Goal: Task Accomplishment & Management: Complete application form

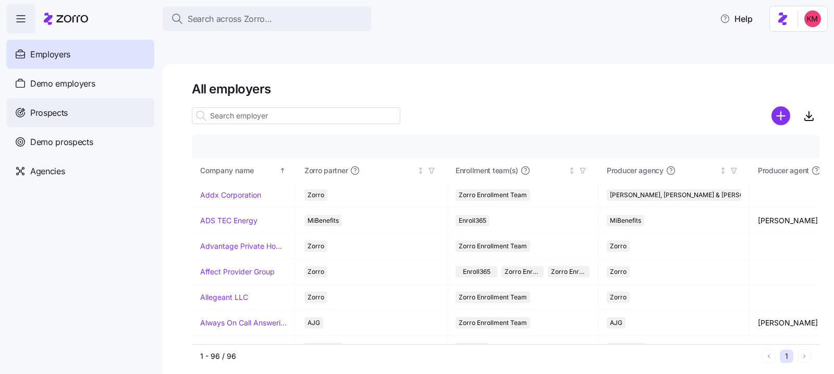
click at [101, 109] on div "Prospects" at bounding box center [80, 112] width 148 height 29
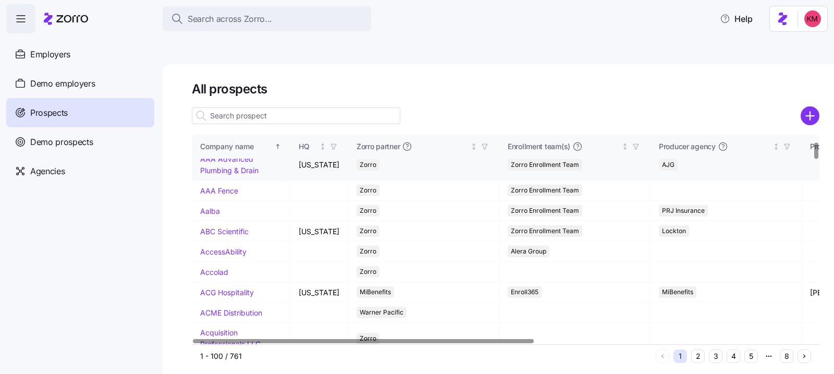
scroll to position [380, 0]
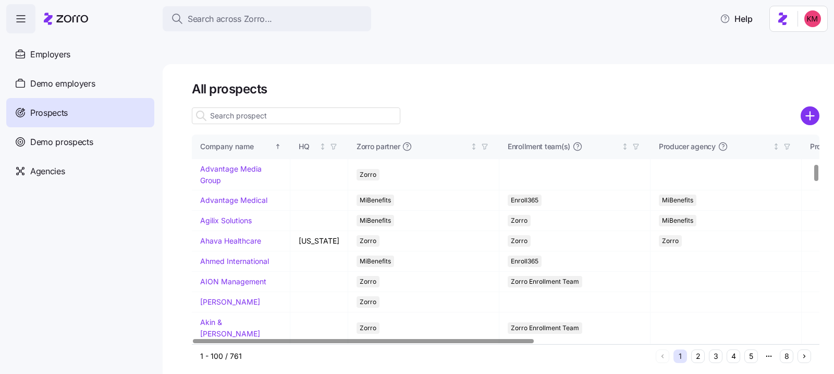
click at [248, 107] on input at bounding box center [296, 115] width 208 height 17
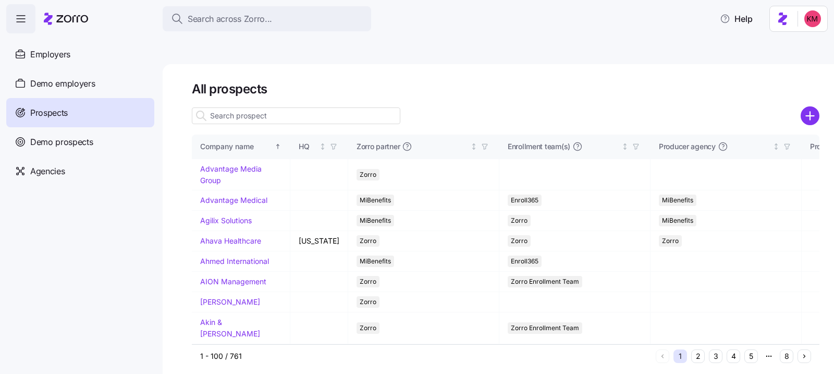
click at [255, 107] on input at bounding box center [296, 115] width 208 height 17
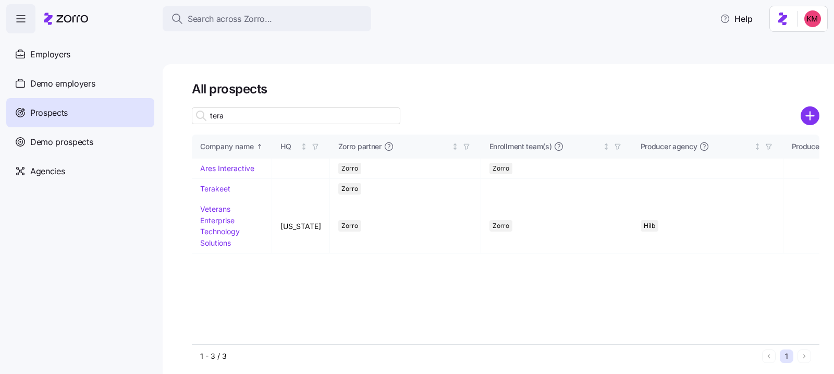
click at [236, 107] on input "tera" at bounding box center [296, 115] width 208 height 17
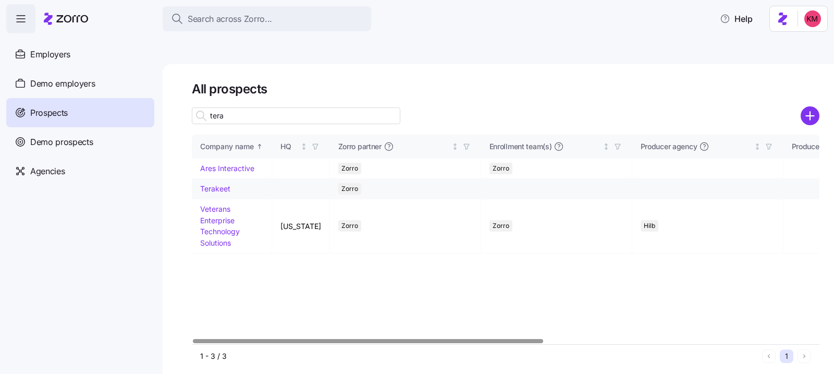
type input "tera"
drag, startPoint x: 226, startPoint y: 162, endPoint x: 196, endPoint y: 183, distance: 36.9
click at [226, 184] on link "Terakeet" at bounding box center [215, 188] width 30 height 9
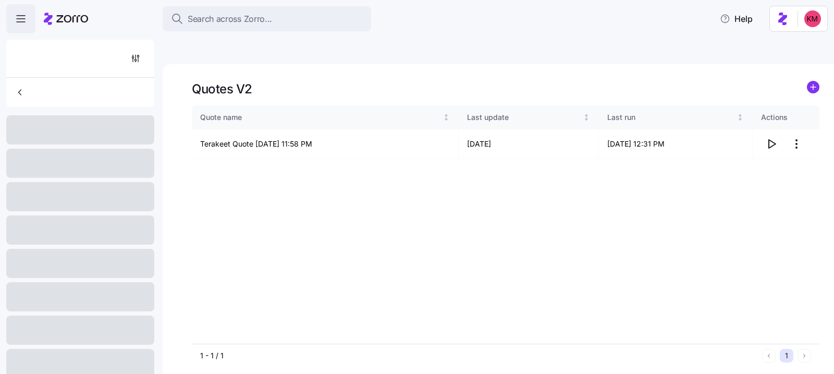
click at [211, 164] on div "Quote name Last update Last run Actions Terakeet Quote 10/01/2025 11:58 PM 10/0…" at bounding box center [505, 224] width 627 height 238
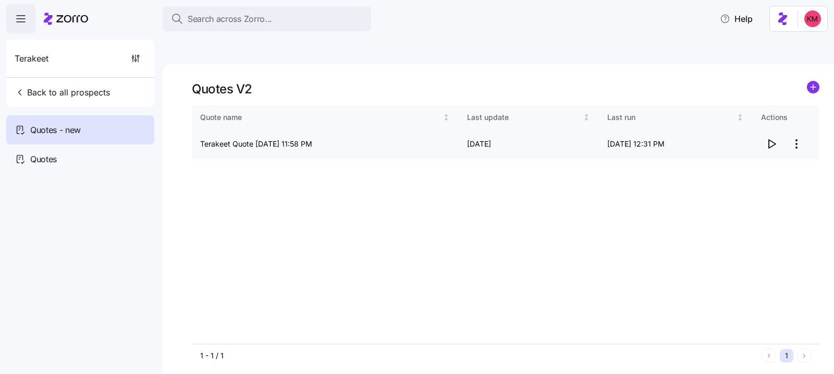
click at [772, 138] on icon "button" at bounding box center [771, 144] width 13 height 13
click at [55, 88] on span "Back to all prospects" at bounding box center [62, 92] width 95 height 13
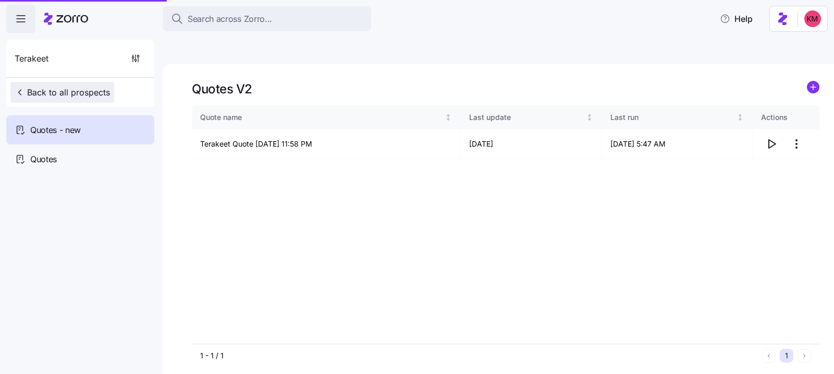
click at [55, 88] on span "Back to all prospects" at bounding box center [62, 92] width 95 height 13
click at [69, 82] on button "Back to all prospects" at bounding box center [62, 92] width 104 height 21
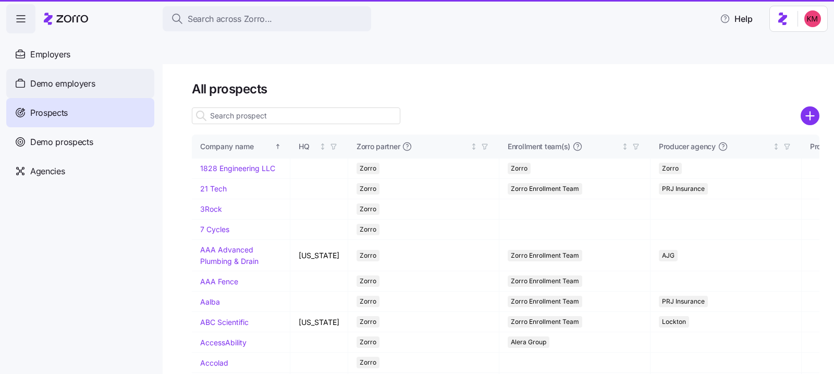
click at [55, 83] on span "Demo employers" at bounding box center [62, 83] width 65 height 13
click at [53, 84] on span "Demo employers" at bounding box center [62, 83] width 65 height 13
click at [64, 90] on span "Demo employers" at bounding box center [62, 83] width 65 height 13
click at [64, 89] on span "Demo employers" at bounding box center [62, 83] width 65 height 13
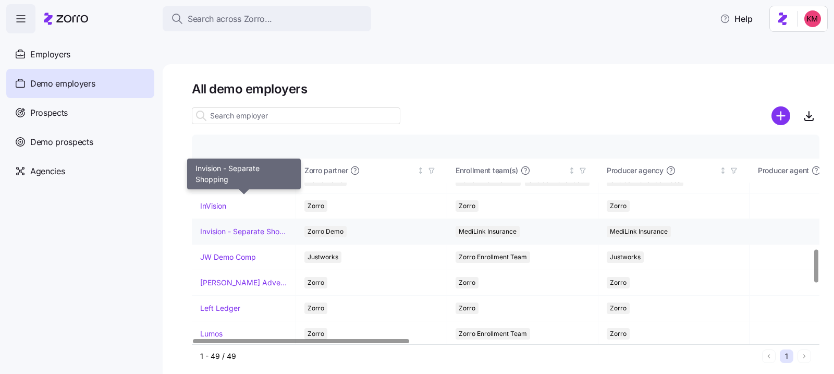
scroll to position [730, 0]
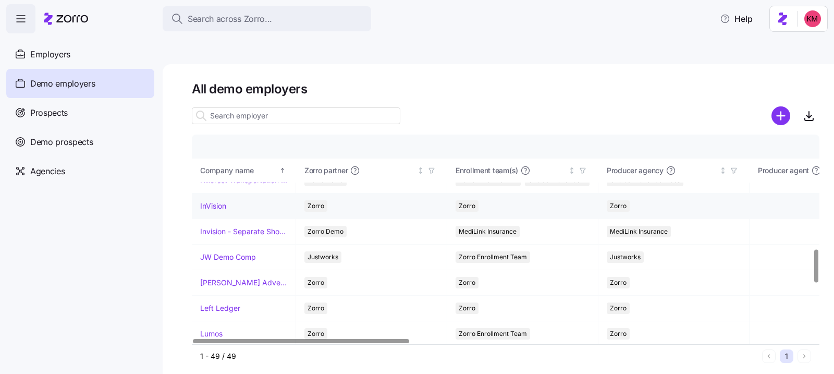
click at [215, 201] on link "InVision" at bounding box center [213, 206] width 26 height 10
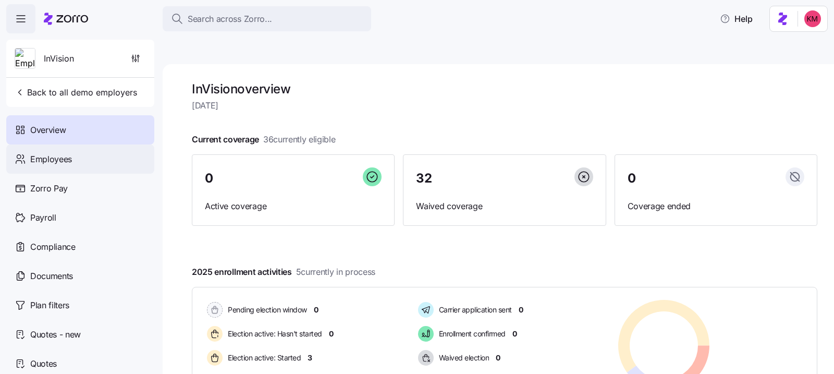
click at [87, 159] on div "Employees" at bounding box center [80, 158] width 148 height 29
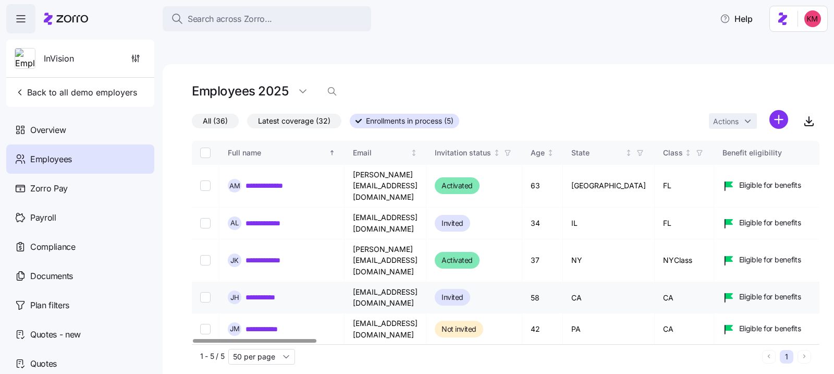
click at [266, 292] on link "**********" at bounding box center [265, 297] width 40 height 10
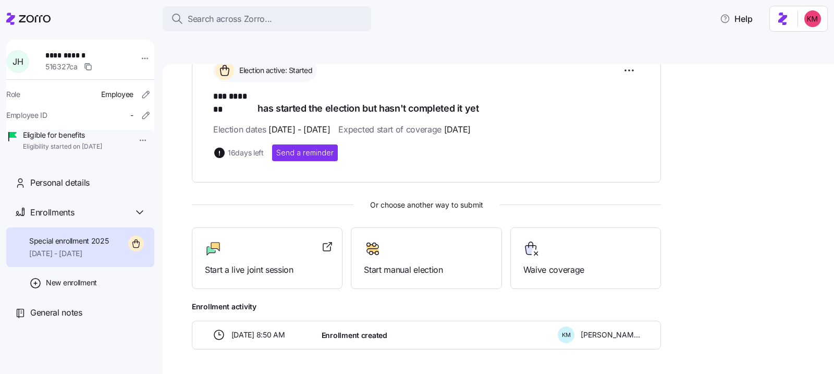
scroll to position [169, 0]
click at [265, 253] on div "Election active: Started *** ******* has started the election but hasn't comple…" at bounding box center [426, 197] width 469 height 301
click at [261, 240] on div "Start a live joint session" at bounding box center [267, 258] width 151 height 62
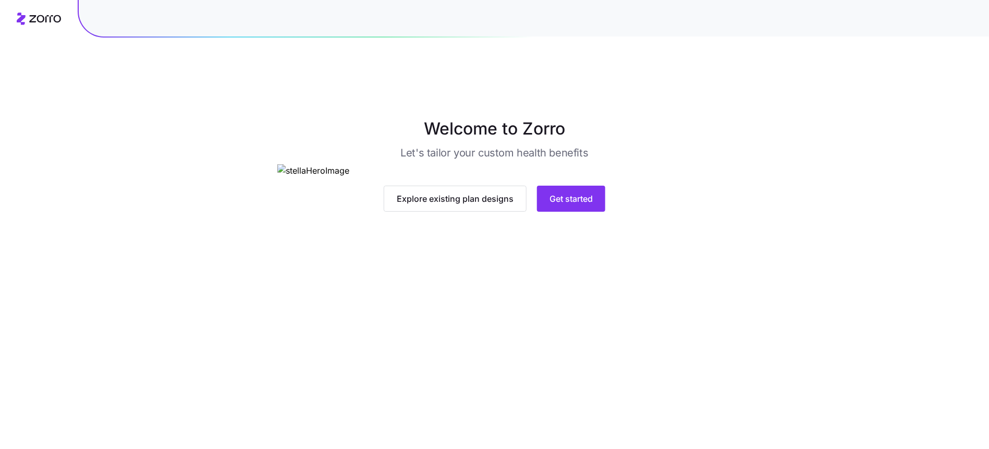
click at [557, 387] on main "Welcome to Zorro Let's tailor your custom health benefits Explore existing plan…" at bounding box center [494, 248] width 989 height 449
click at [557, 212] on button "Get started" at bounding box center [571, 199] width 68 height 26
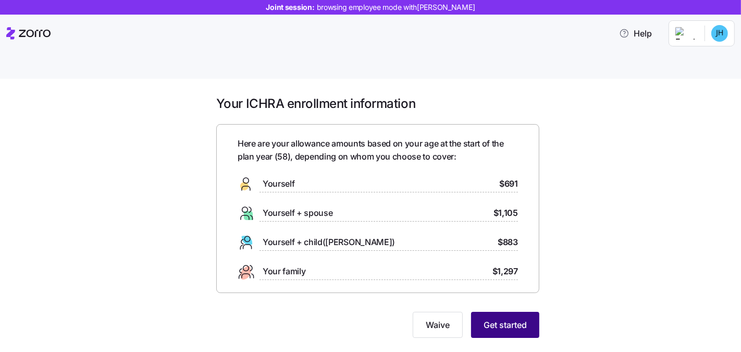
click at [509, 312] on button "Get started" at bounding box center [505, 325] width 68 height 26
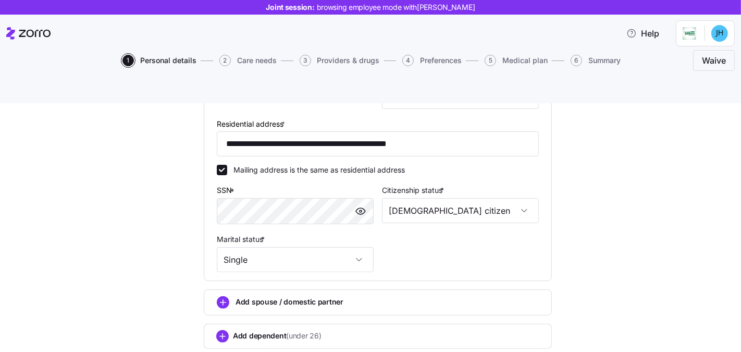
scroll to position [332, 0]
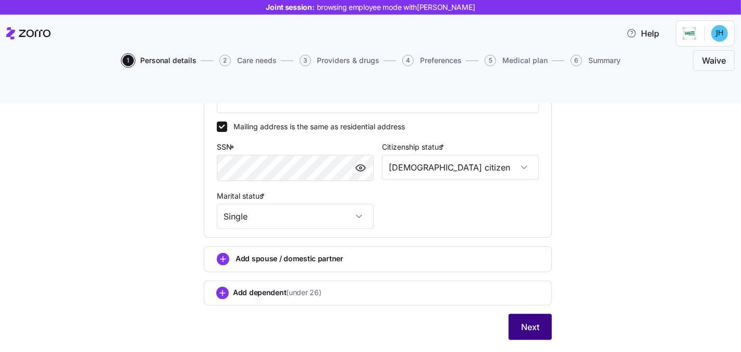
click at [513, 314] on button "Next" at bounding box center [530, 327] width 43 height 26
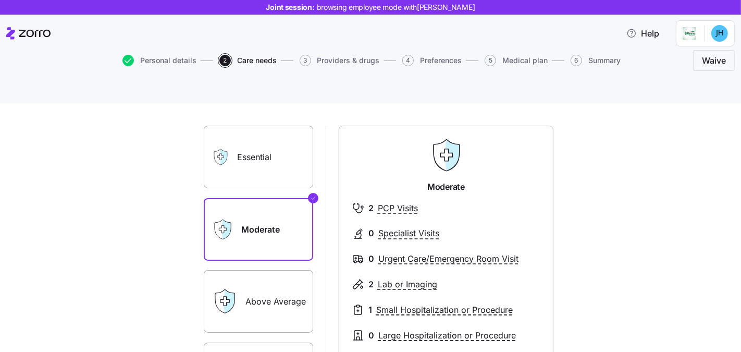
scroll to position [50, 0]
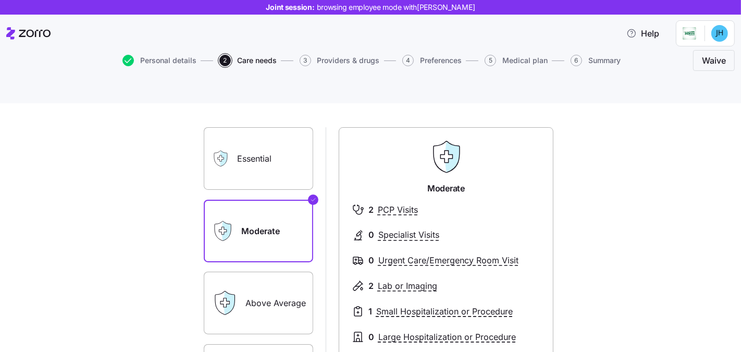
click at [261, 152] on label "Essential" at bounding box center [258, 158] width 109 height 63
click at [0, 0] on input "Essential" at bounding box center [0, 0] width 0 height 0
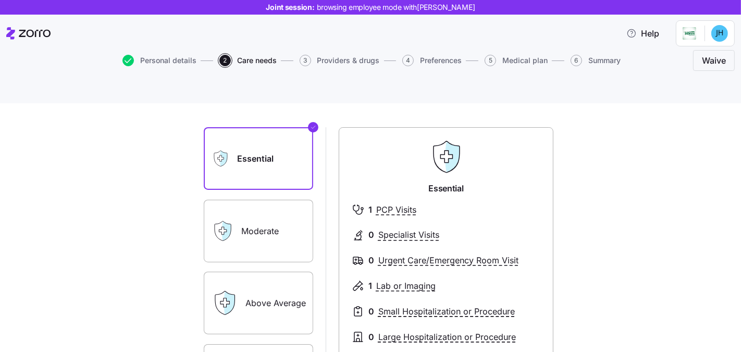
click at [273, 205] on label "Moderate" at bounding box center [258, 231] width 109 height 63
click at [0, 0] on input "Moderate" at bounding box center [0, 0] width 0 height 0
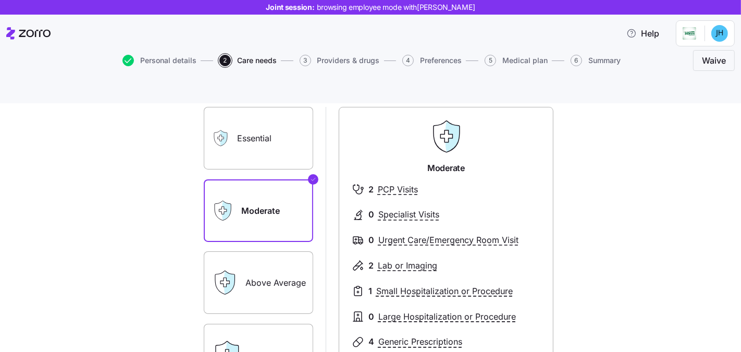
scroll to position [135, 0]
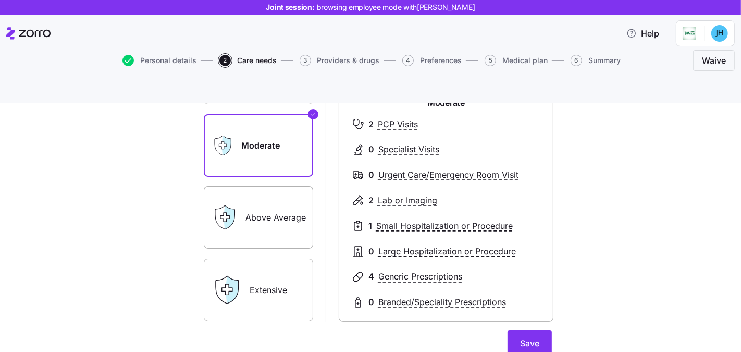
click at [275, 206] on label "Above Average" at bounding box center [258, 217] width 109 height 63
click at [0, 0] on input "Above Average" at bounding box center [0, 0] width 0 height 0
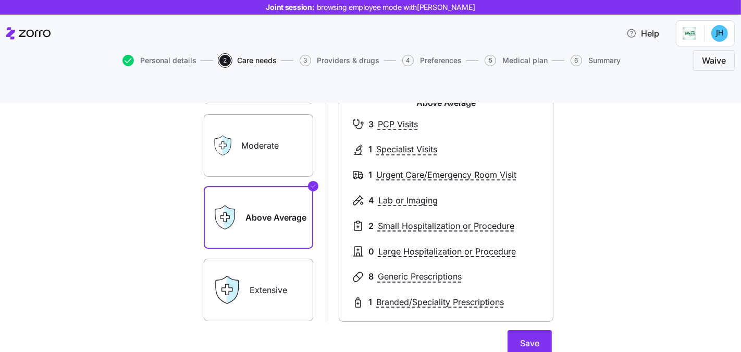
click at [281, 258] on label "Extensive" at bounding box center [258, 289] width 109 height 63
click at [0, 0] on input "Extensive" at bounding box center [0, 0] width 0 height 0
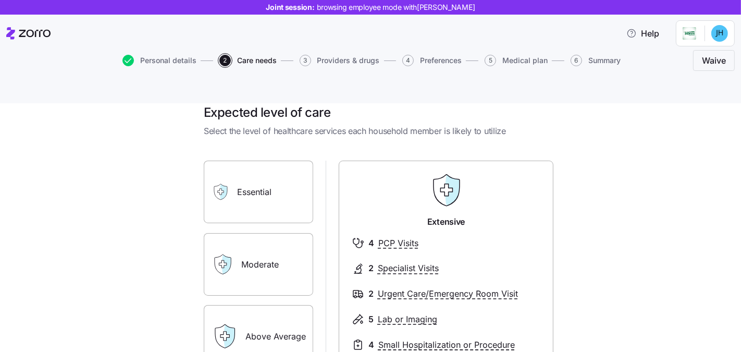
scroll to position [0, 0]
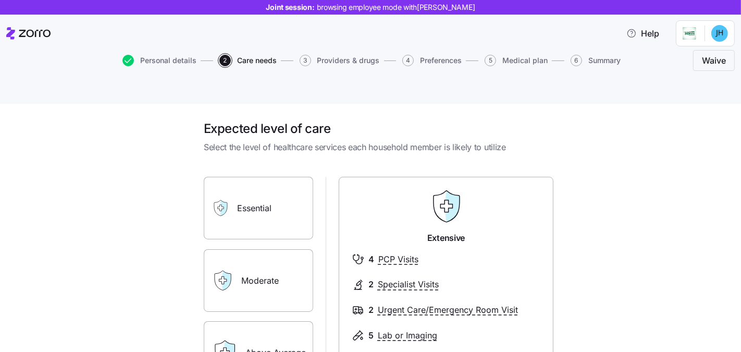
click at [279, 249] on label "Moderate" at bounding box center [258, 280] width 109 height 63
click at [0, 0] on input "Moderate" at bounding box center [0, 0] width 0 height 0
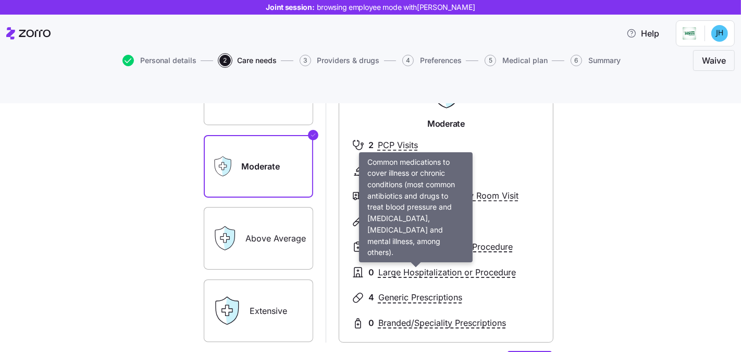
scroll to position [126, 0]
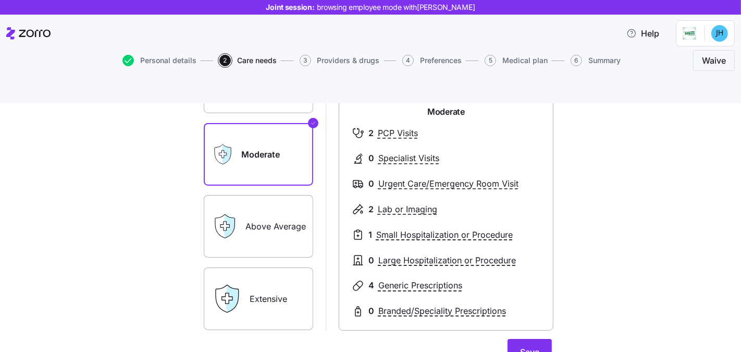
click at [263, 195] on label "Above Average" at bounding box center [258, 226] width 109 height 63
click at [0, 0] on input "Above Average" at bounding box center [0, 0] width 0 height 0
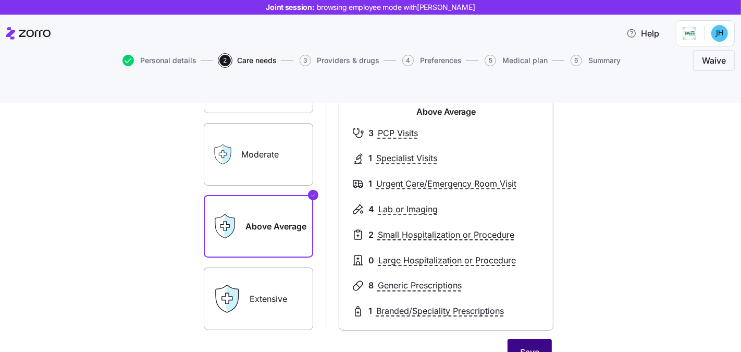
click at [526, 332] on span "Save" at bounding box center [529, 352] width 19 height 13
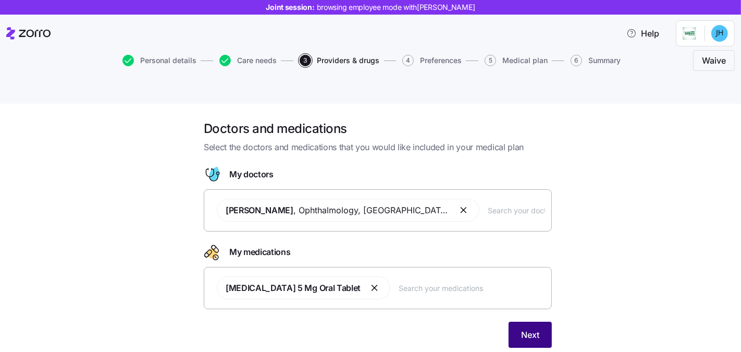
click at [509, 322] on button "Next" at bounding box center [530, 335] width 43 height 26
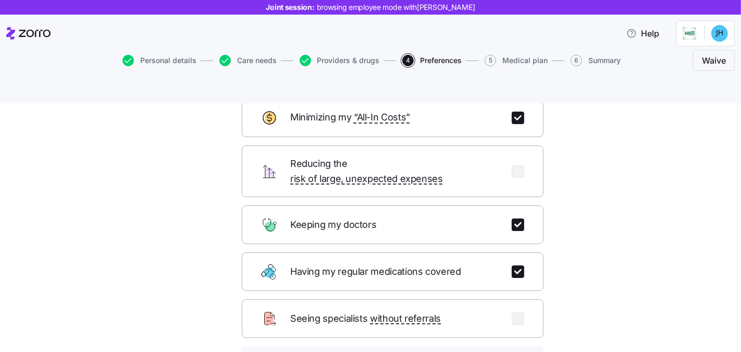
scroll to position [126, 0]
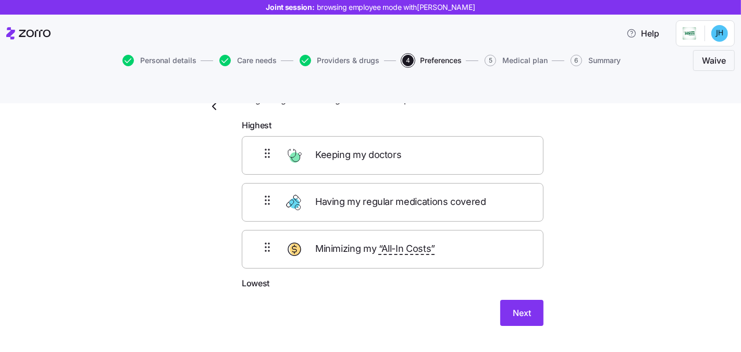
scroll to position [45, 0]
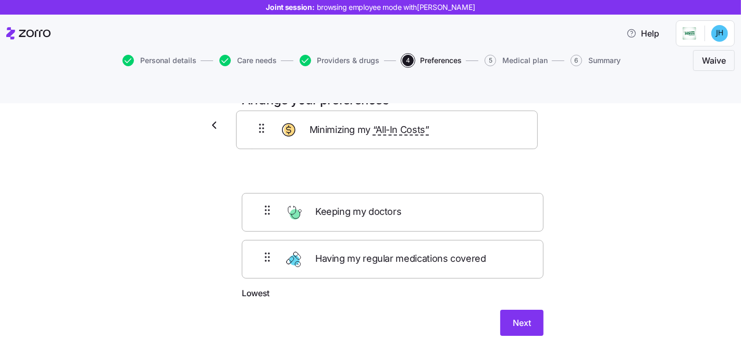
drag, startPoint x: 257, startPoint y: 219, endPoint x: 255, endPoint y: 118, distance: 101.1
click at [255, 138] on form "Highest Keeping my doctors Having my regular medications covered Minimizing my …" at bounding box center [393, 237] width 302 height 199
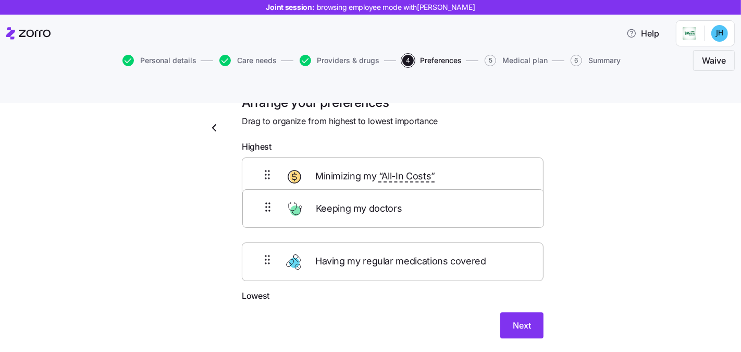
drag, startPoint x: 256, startPoint y: 235, endPoint x: 261, endPoint y: 195, distance: 40.4
click at [261, 195] on div "Minimizing my “All-In Costs” Having my regular medications covered Keeping my d…" at bounding box center [393, 223] width 302 height 132
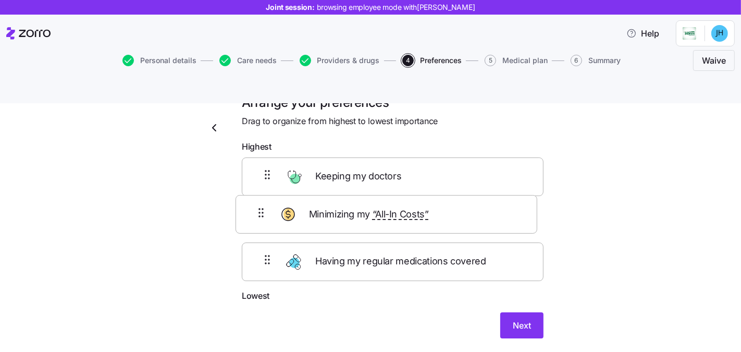
drag, startPoint x: 268, startPoint y: 159, endPoint x: 267, endPoint y: 230, distance: 70.9
click at [266, 230] on div "Minimizing my “All-In Costs” Keeping my doctors Having my regular medications c…" at bounding box center [393, 223] width 302 height 132
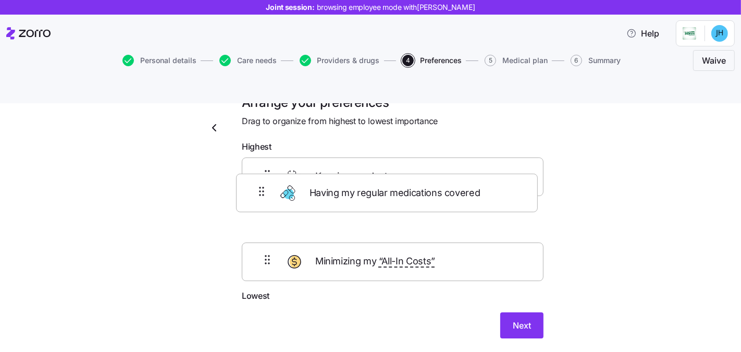
drag, startPoint x: 263, startPoint y: 238, endPoint x: 261, endPoint y: 176, distance: 62.1
click at [261, 176] on div "Keeping my doctors Minimizing my “All-In Costs” Having my regular medications c…" at bounding box center [393, 223] width 302 height 132
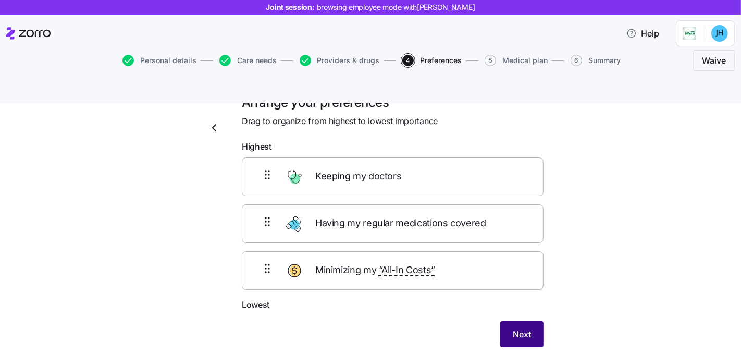
click at [525, 328] on span "Next" at bounding box center [522, 334] width 18 height 13
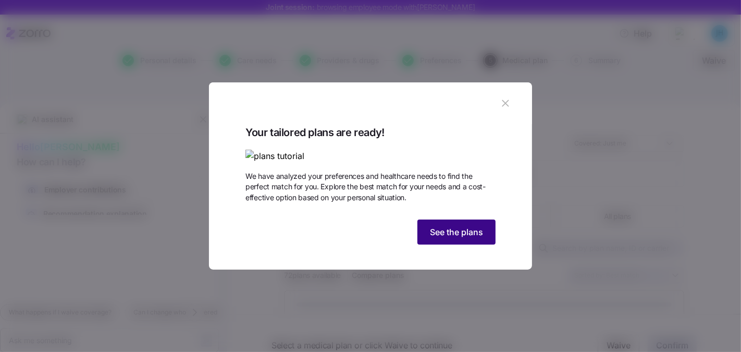
click at [465, 244] on button "See the plans" at bounding box center [456, 231] width 78 height 25
type textarea "x"
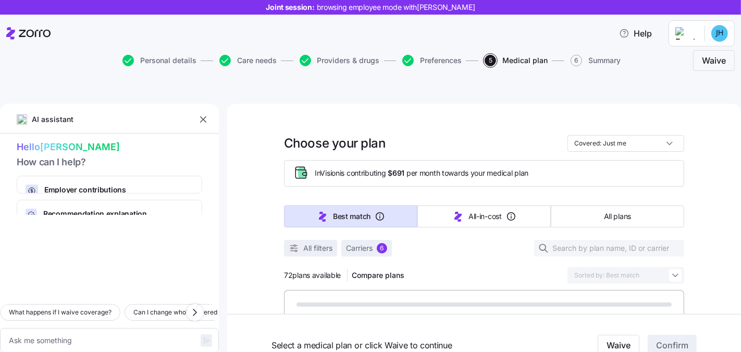
click at [200, 112] on button "button" at bounding box center [203, 119] width 15 height 15
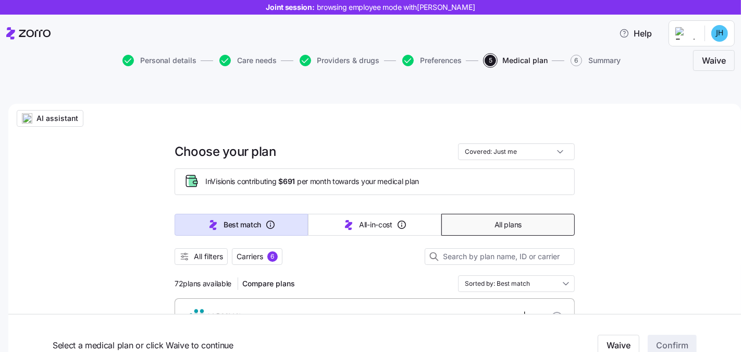
click at [488, 214] on button "All plans" at bounding box center [507, 225] width 133 height 22
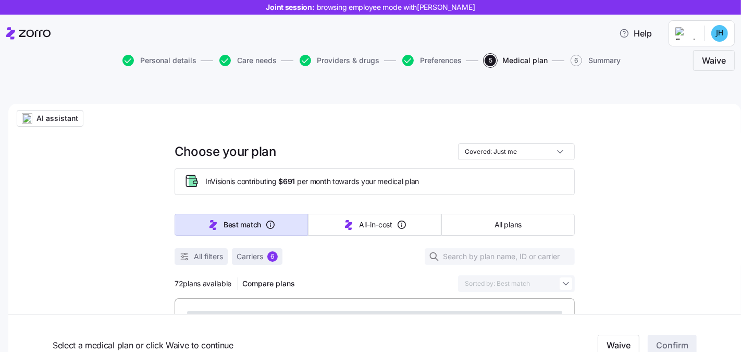
type input "Sorted by: Premium"
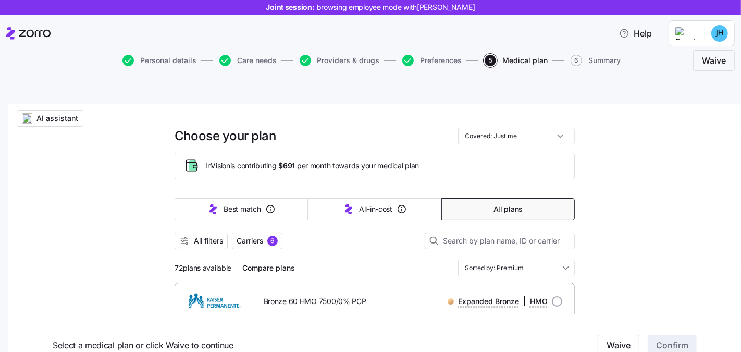
scroll to position [73, 0]
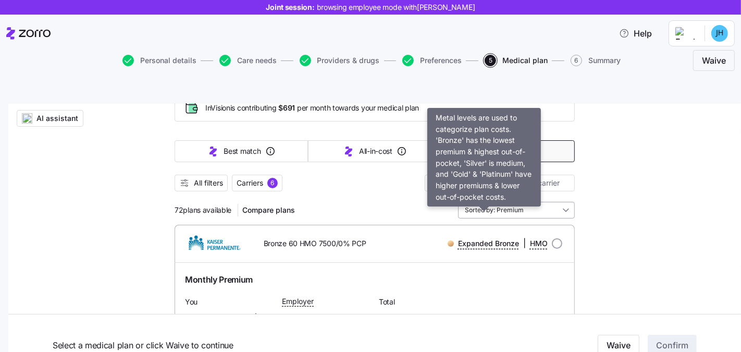
click at [500, 202] on input "Sorted by: Premium" at bounding box center [516, 210] width 117 height 17
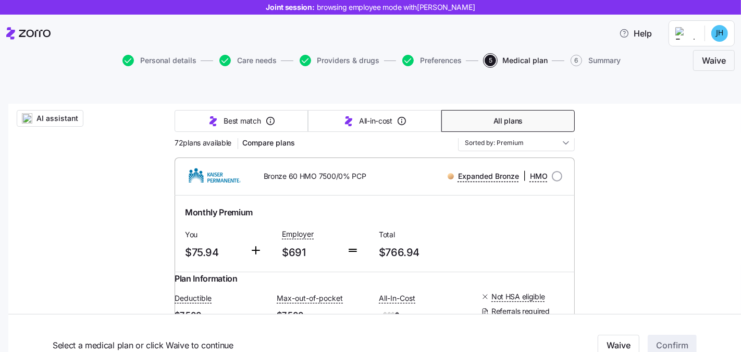
scroll to position [142, 0]
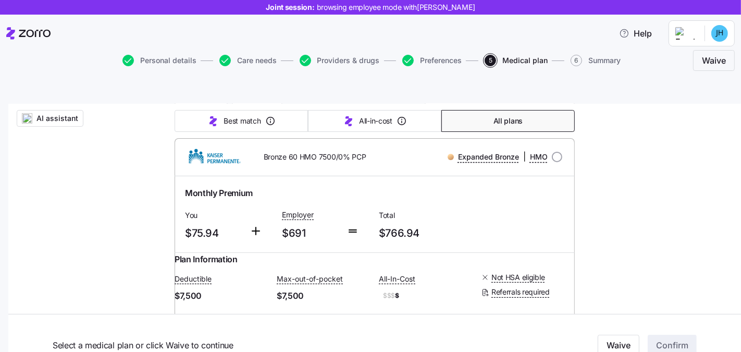
scroll to position [0, 0]
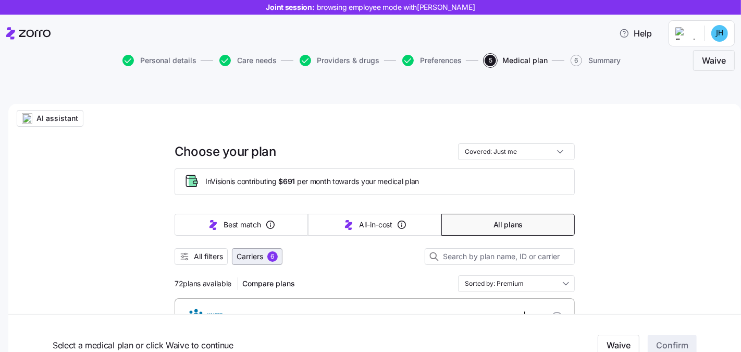
click at [249, 251] on span "Carriers" at bounding box center [250, 256] width 27 height 10
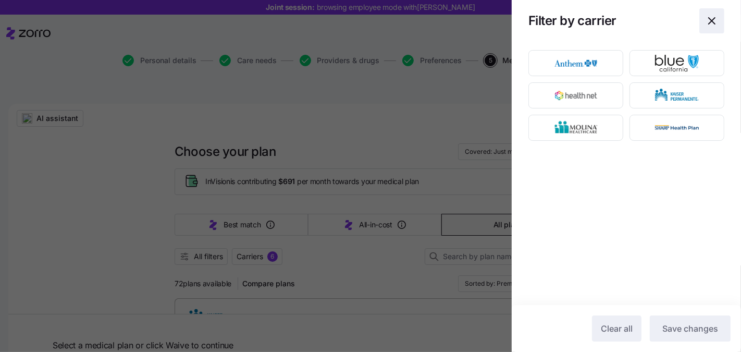
click at [702, 13] on span "button" at bounding box center [712, 21] width 24 height 24
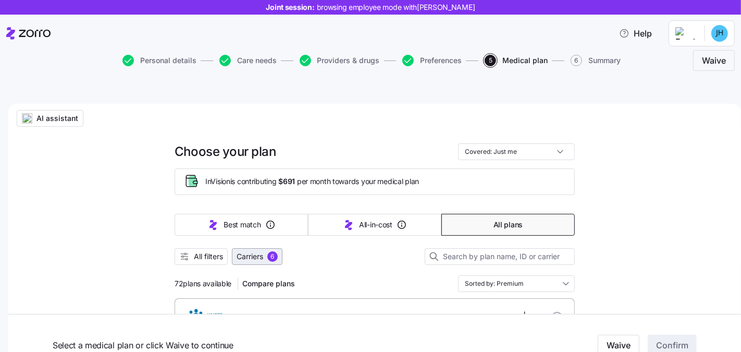
click at [242, 251] on span "Carriers" at bounding box center [250, 256] width 27 height 10
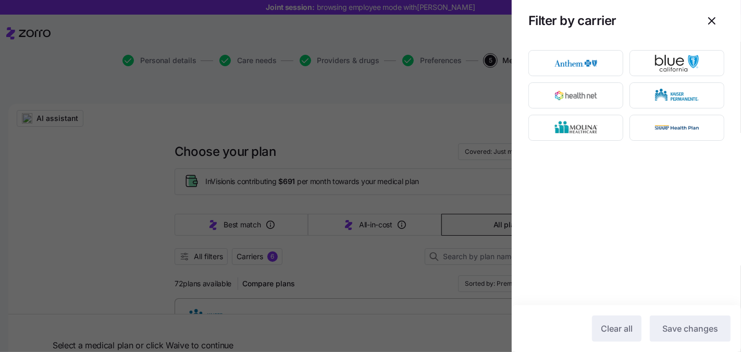
click at [239, 232] on div at bounding box center [370, 176] width 741 height 352
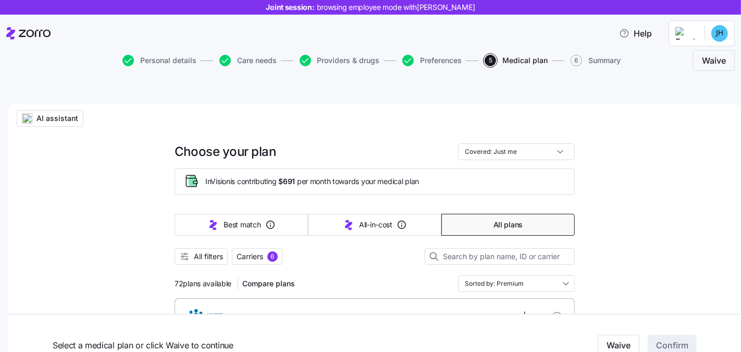
click at [178, 233] on div at bounding box center [370, 176] width 741 height 352
click at [194, 251] on span "All filters" at bounding box center [208, 256] width 29 height 10
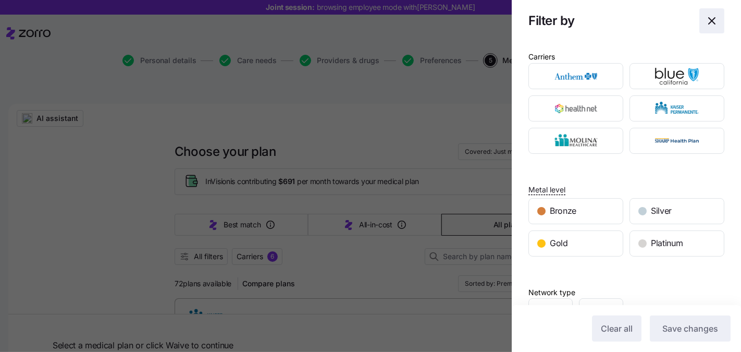
click at [710, 21] on span "button" at bounding box center [712, 21] width 24 height 24
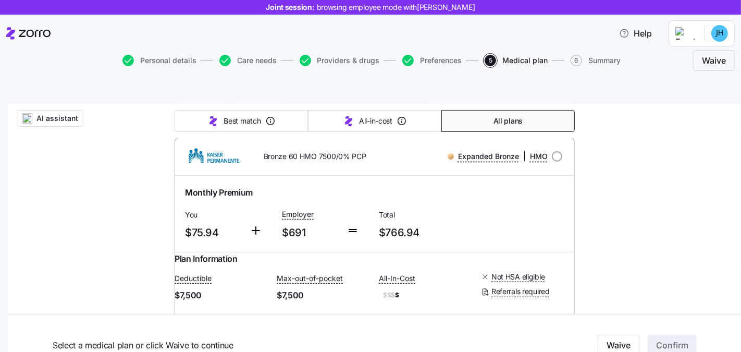
scroll to position [161, 0]
